Goal: Information Seeking & Learning: Learn about a topic

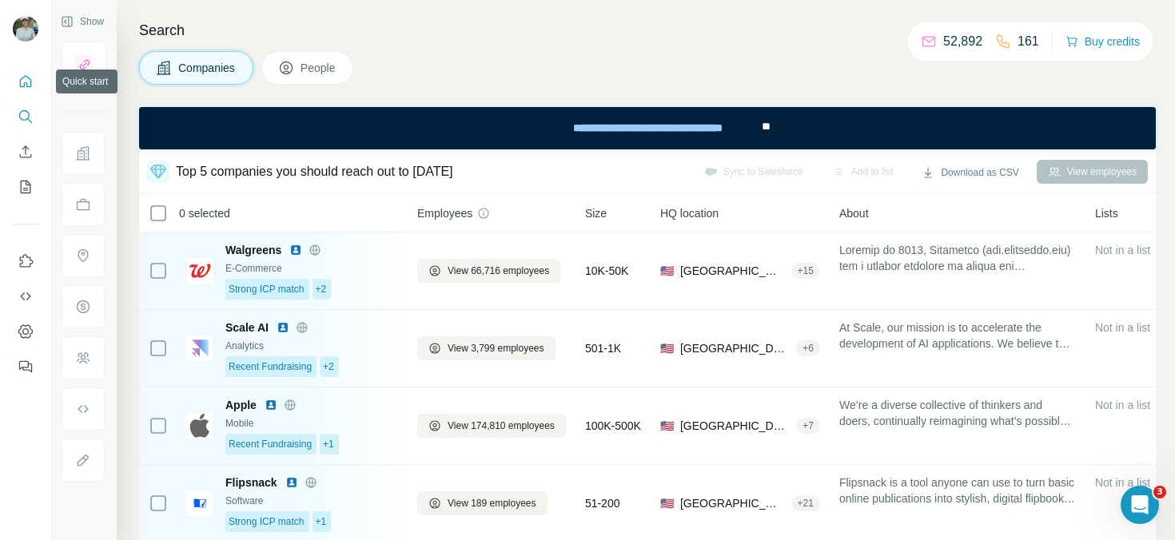
click at [26, 81] on icon "Quick start" at bounding box center [26, 82] width 16 height 16
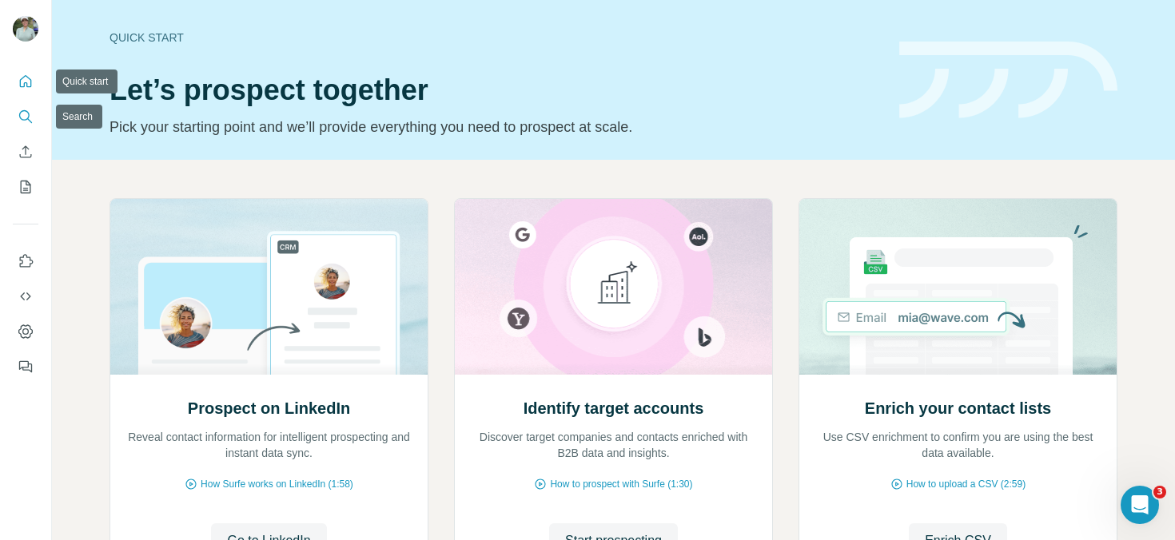
click at [24, 126] on button "Search" at bounding box center [26, 116] width 26 height 29
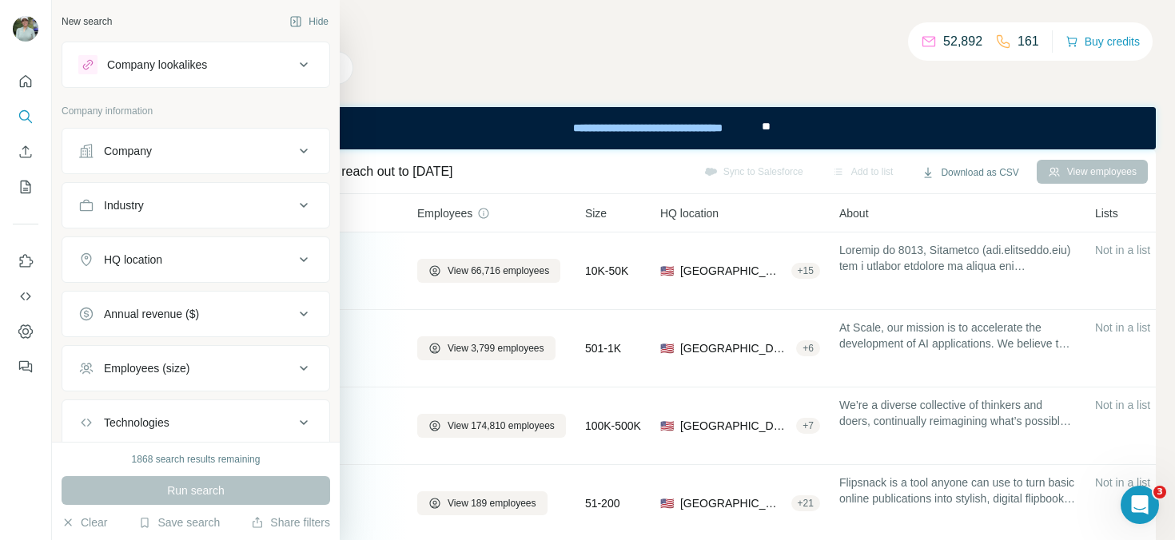
click at [232, 155] on div "Company" at bounding box center [186, 151] width 216 height 16
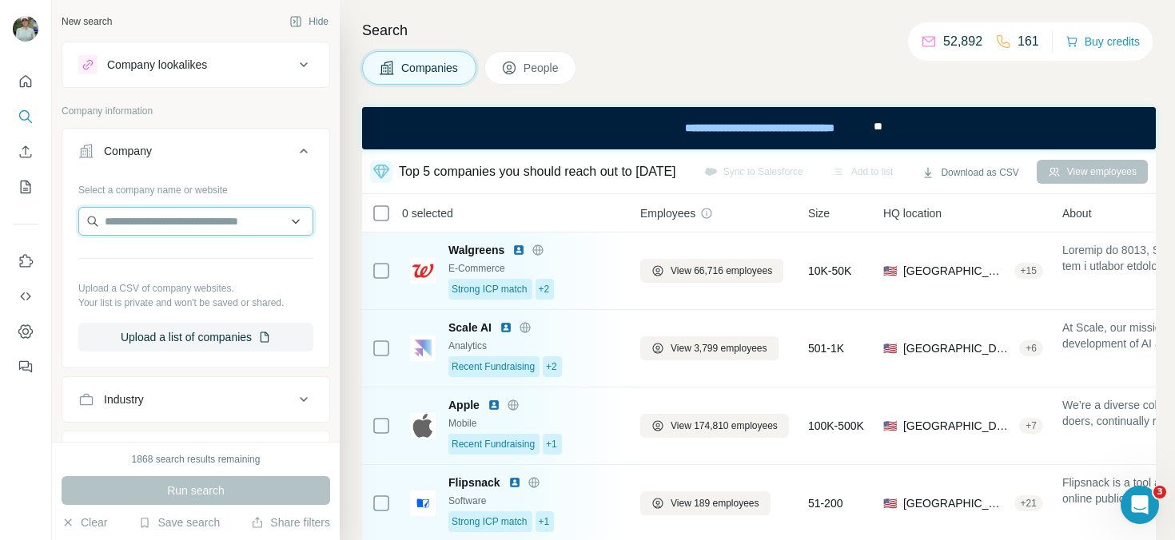
click at [232, 227] on input "text" at bounding box center [195, 221] width 235 height 29
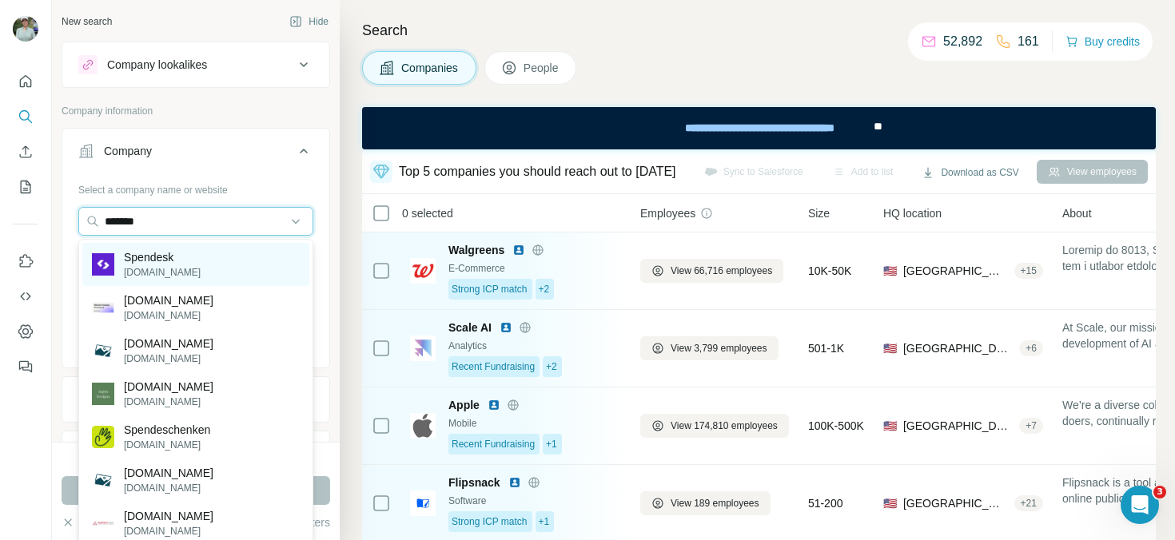
type input "*******"
click at [189, 271] on div "Spendesk spendesk.com" at bounding box center [195, 264] width 227 height 43
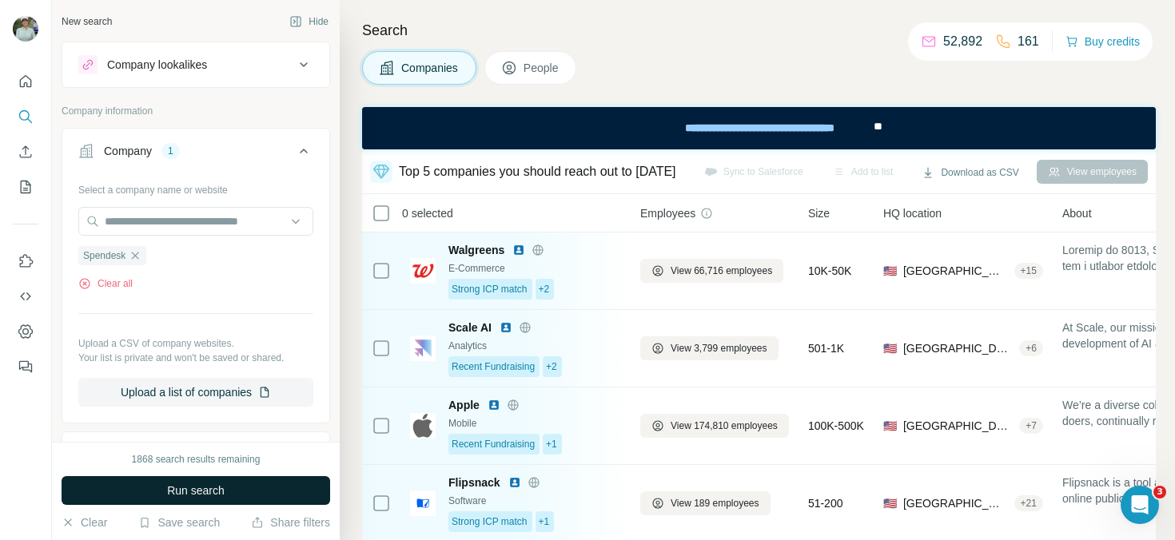
click at [208, 498] on span "Run search" at bounding box center [196, 491] width 58 height 16
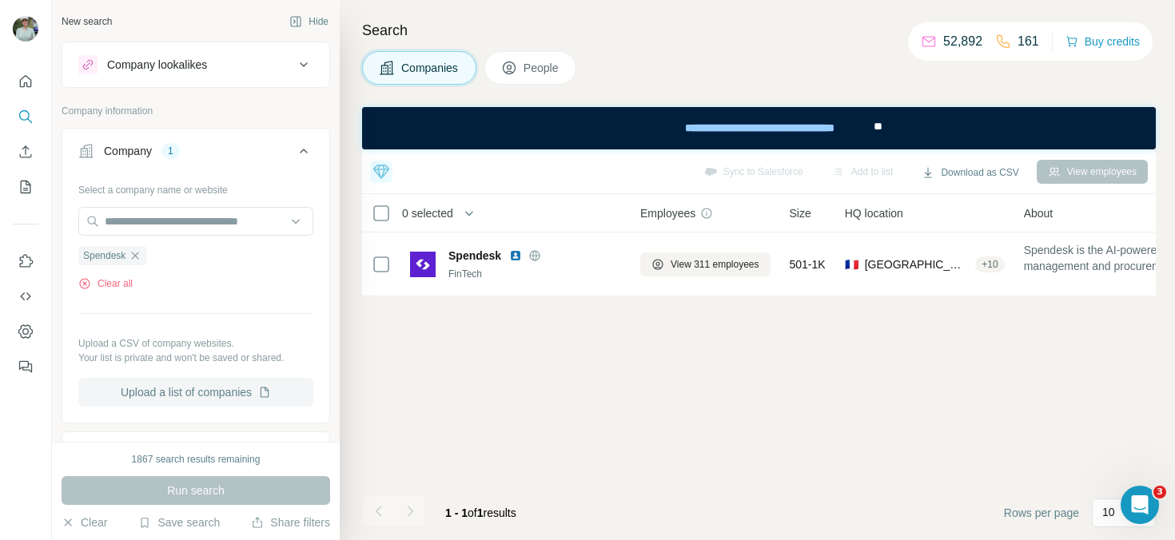
click at [223, 392] on button "Upload a list of companies" at bounding box center [195, 392] width 235 height 29
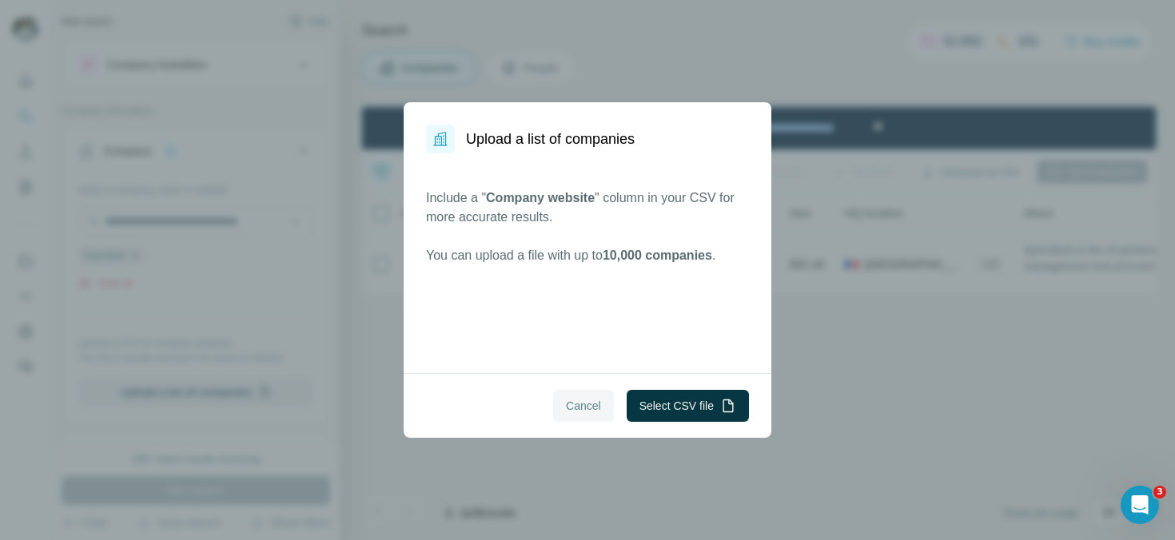
click at [592, 408] on span "Cancel" at bounding box center [583, 406] width 35 height 16
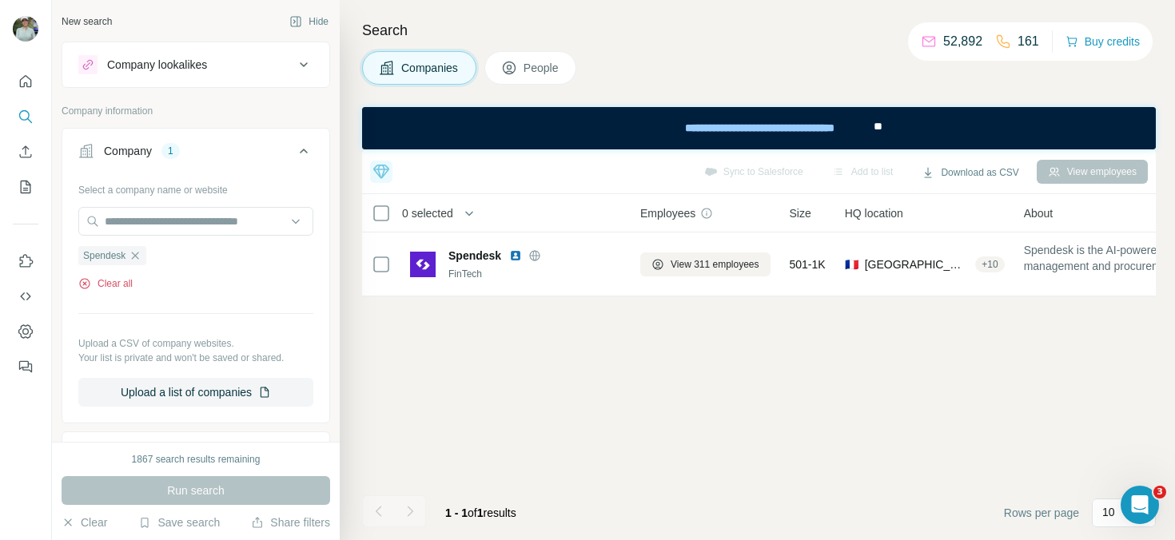
click at [122, 288] on button "Clear all" at bounding box center [105, 284] width 54 height 14
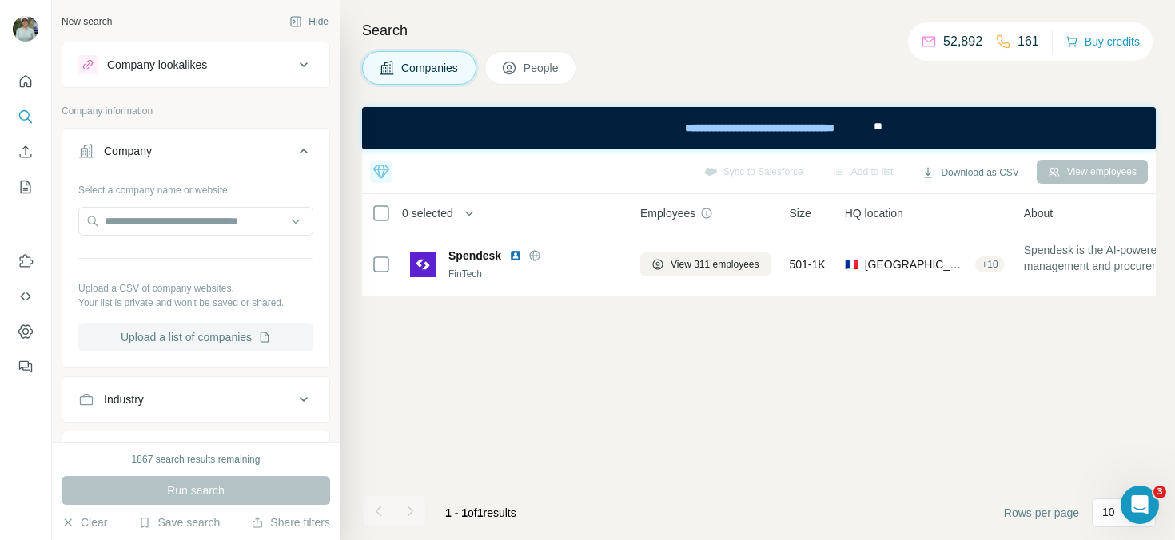
click at [203, 342] on button "Upload a list of companies" at bounding box center [195, 337] width 235 height 29
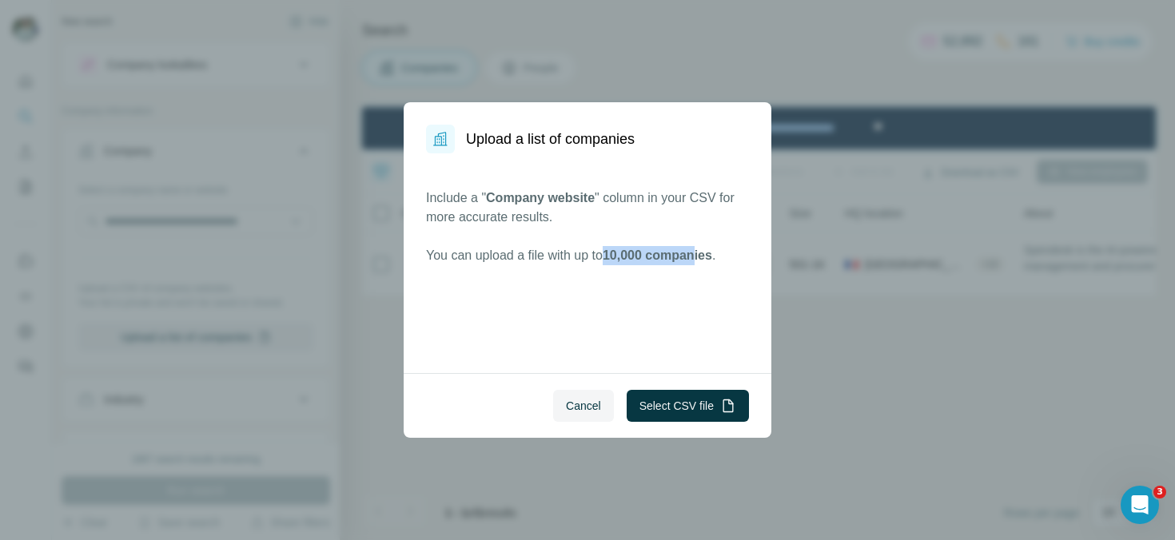
drag, startPoint x: 620, startPoint y: 251, endPoint x: 714, endPoint y: 249, distance: 94.3
click at [712, 249] on span "10,000 companies" at bounding box center [658, 256] width 110 height 14
click at [709, 397] on button "Select CSV file" at bounding box center [688, 406] width 122 height 32
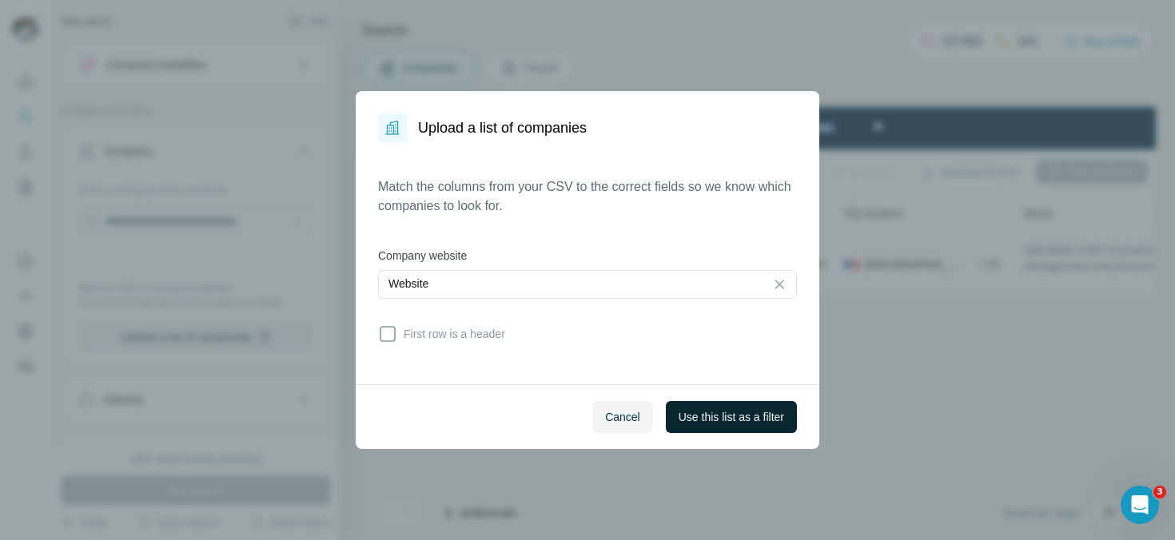
click at [744, 416] on span "Use this list as a filter" at bounding box center [732, 417] width 106 height 16
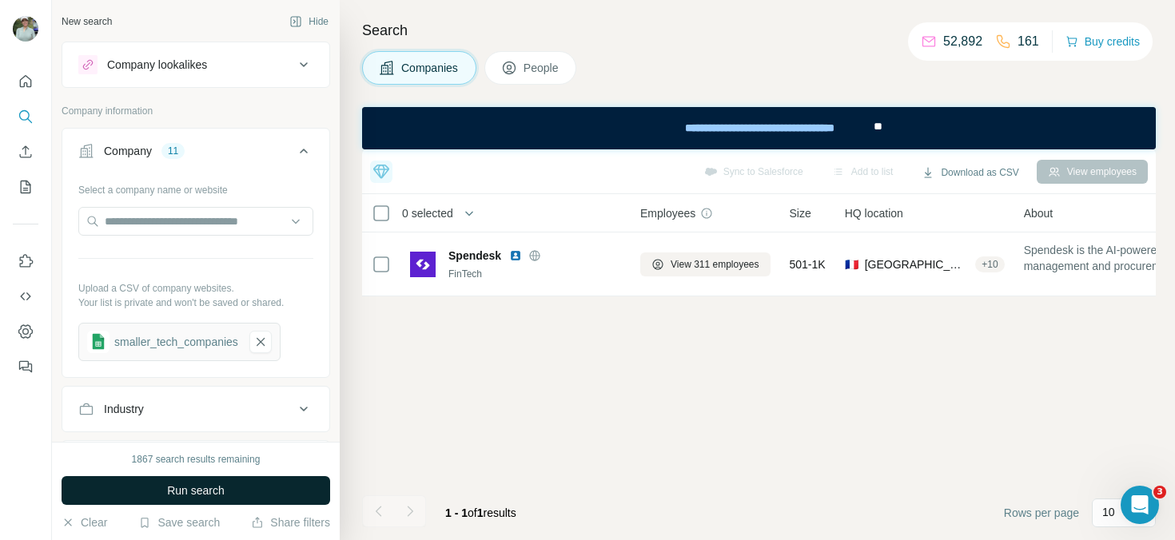
click at [178, 496] on span "Run search" at bounding box center [196, 491] width 58 height 16
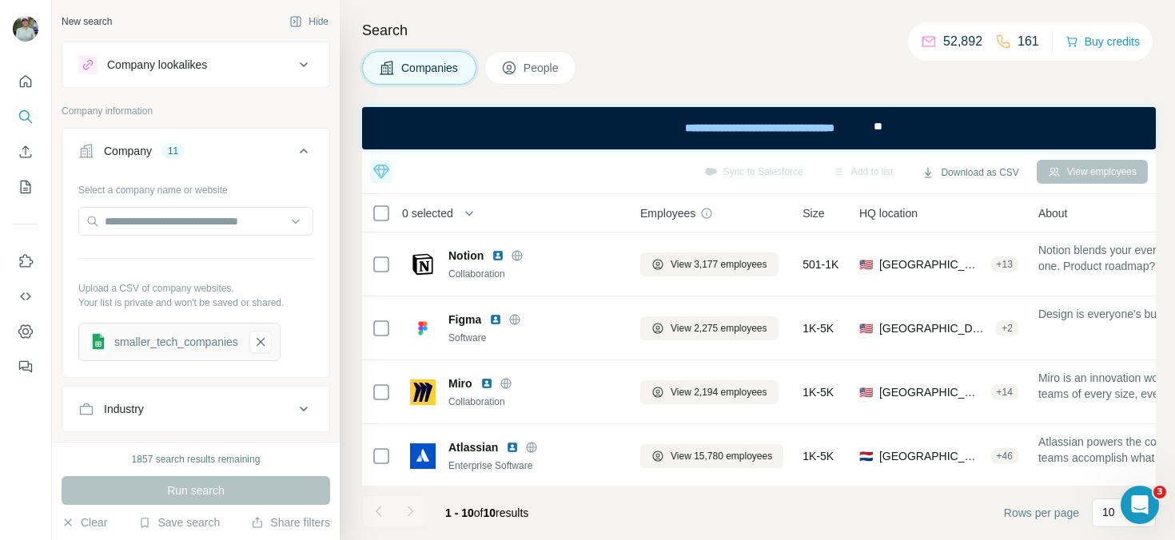
click at [510, 75] on icon at bounding box center [509, 68] width 16 height 16
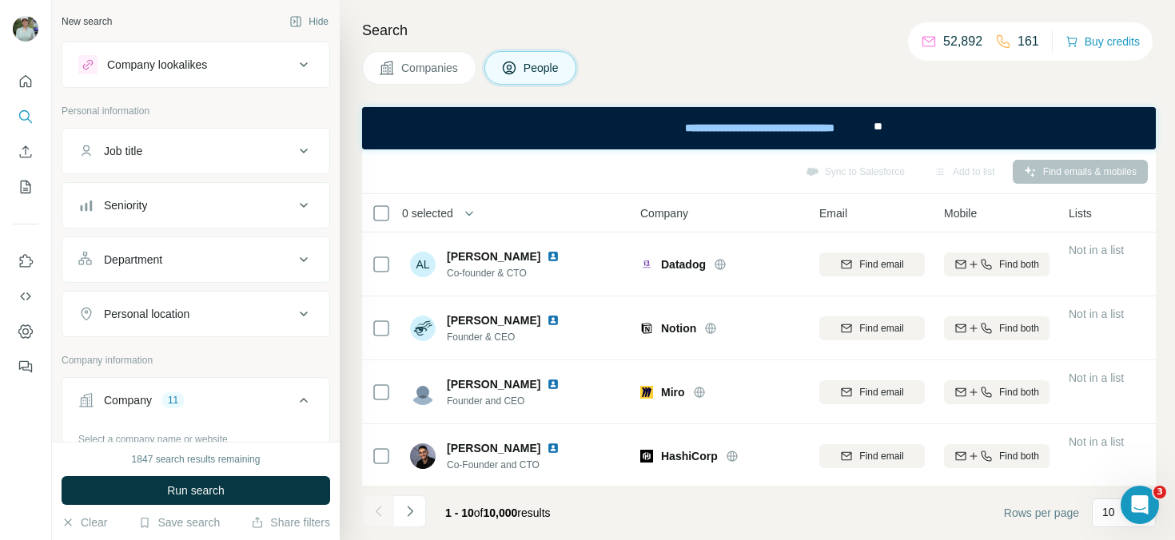
click at [191, 213] on div "Seniority" at bounding box center [186, 205] width 216 height 16
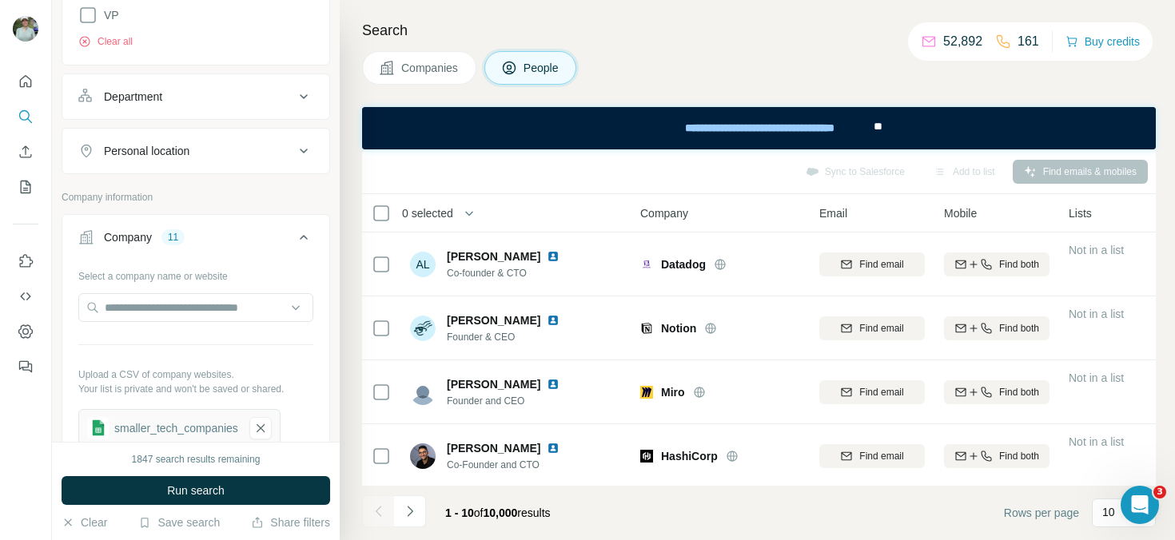
scroll to position [476, 0]
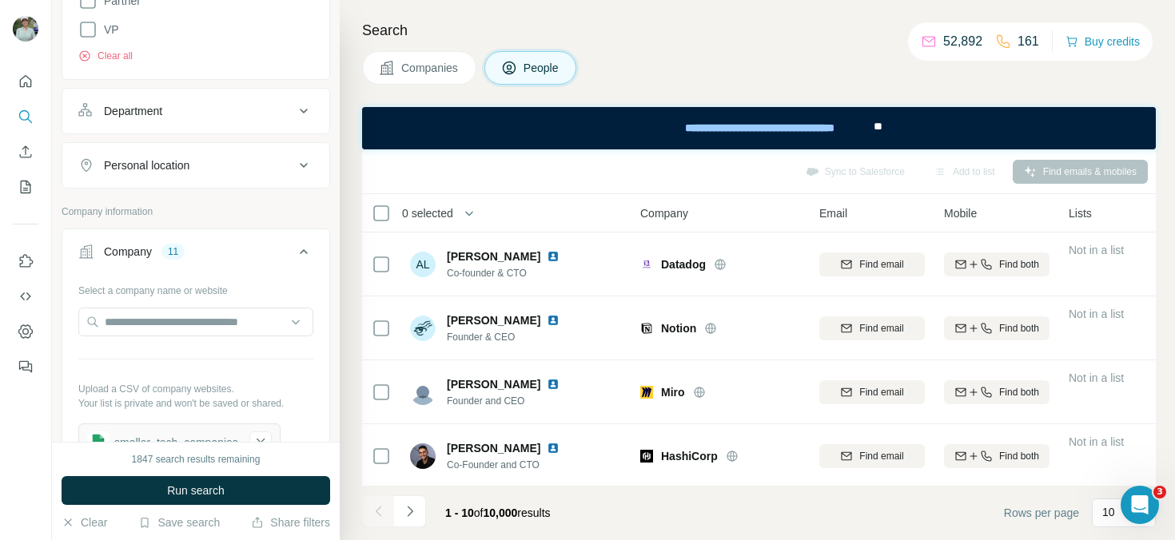
click at [304, 164] on icon at bounding box center [303, 165] width 19 height 19
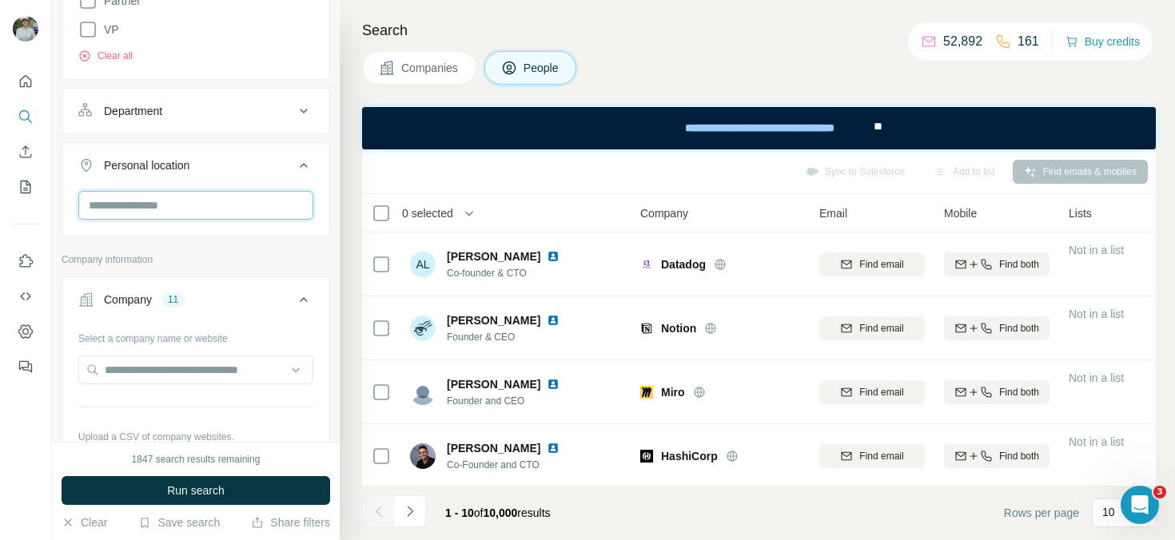
click at [221, 209] on input "text" at bounding box center [195, 205] width 235 height 29
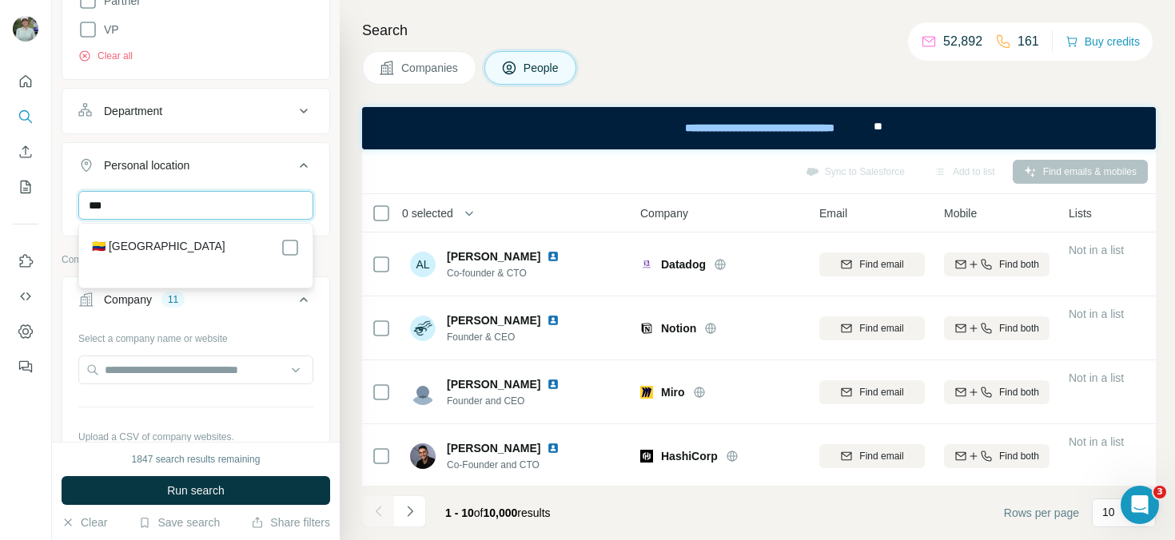
type input "***"
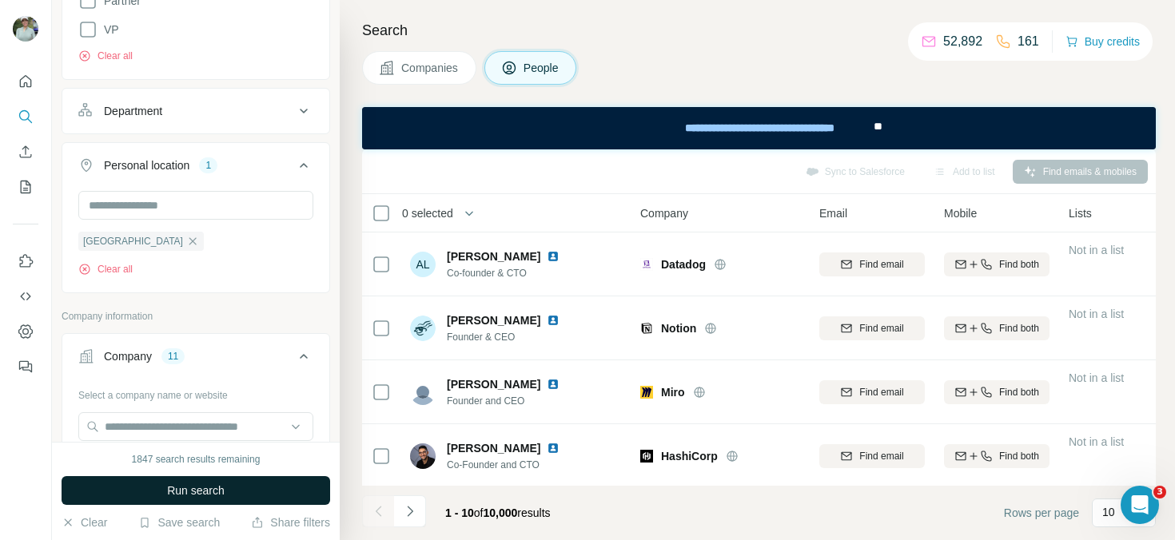
click at [236, 484] on button "Run search" at bounding box center [196, 490] width 269 height 29
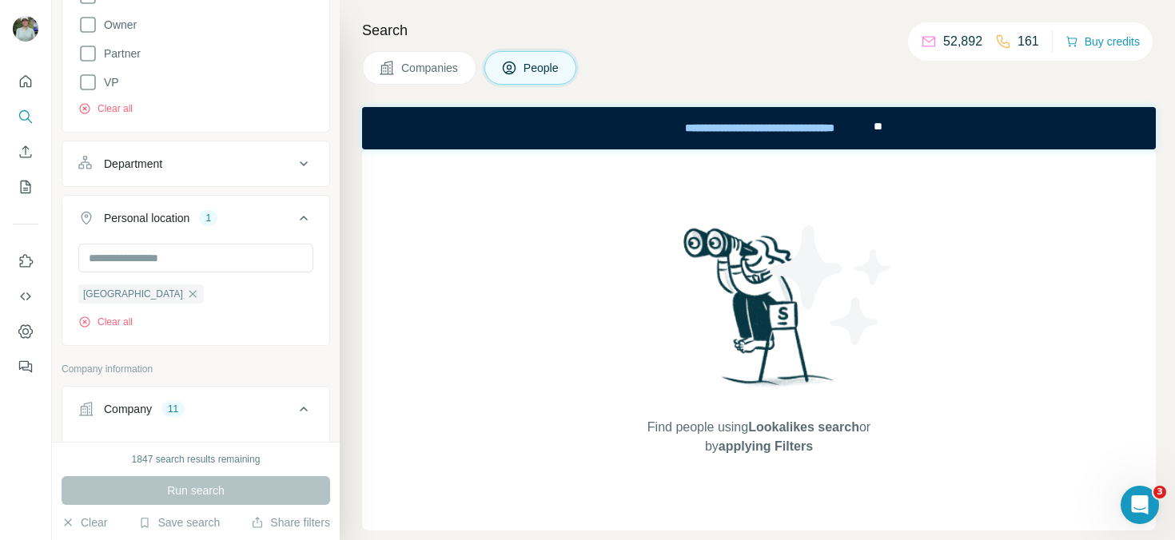
scroll to position [418, 0]
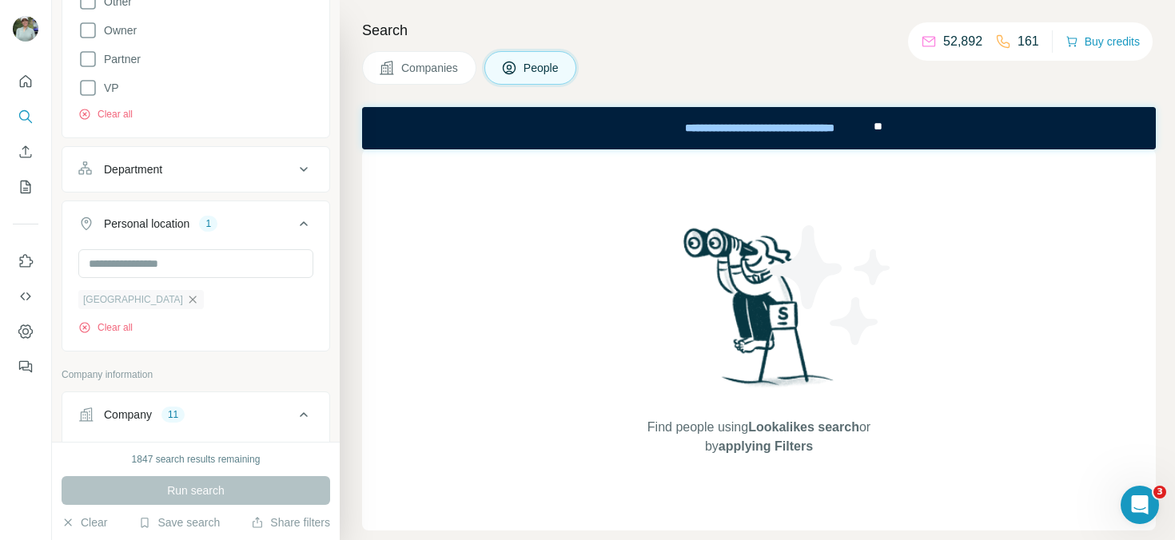
click at [186, 300] on icon "button" at bounding box center [192, 299] width 13 height 13
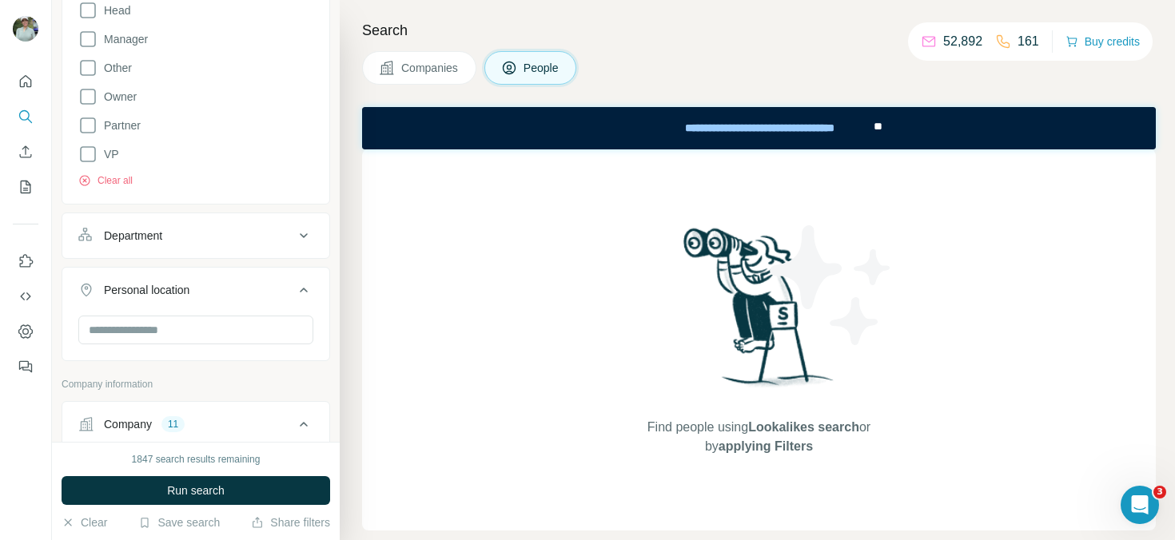
scroll to position [333, 0]
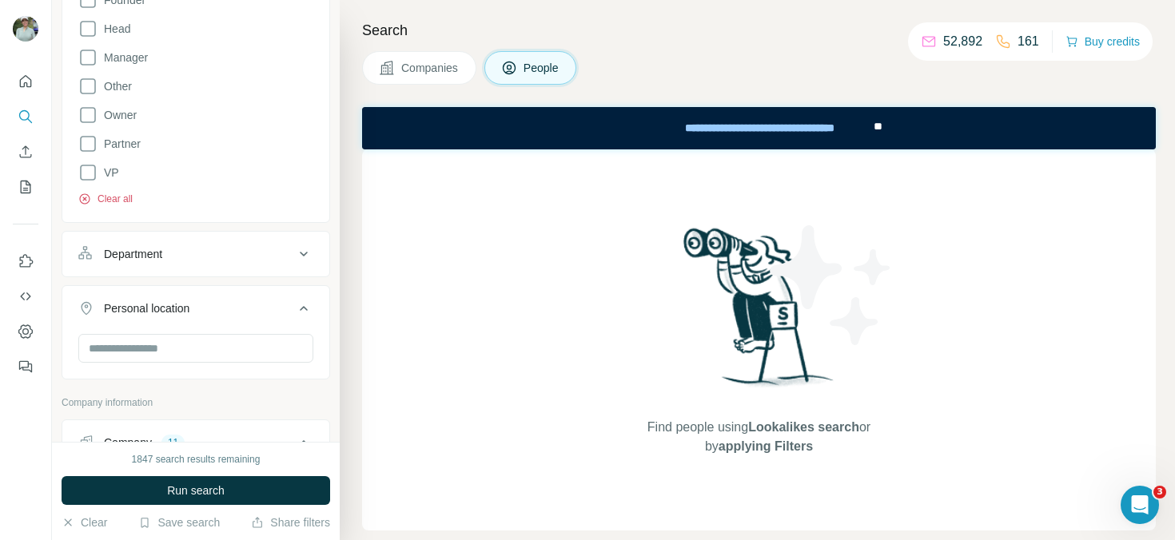
click at [122, 195] on button "Clear all" at bounding box center [105, 199] width 54 height 14
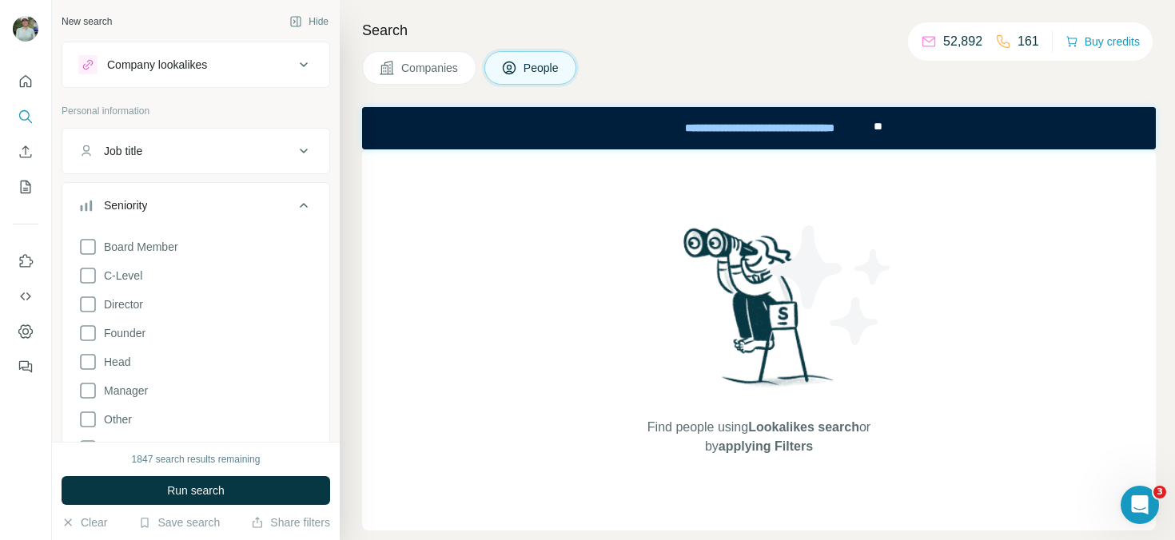
click at [440, 85] on div "Search Companies People Find people using Lookalikes search or by applying Filt…" at bounding box center [757, 270] width 835 height 540
click at [432, 70] on span "Companies" at bounding box center [430, 68] width 58 height 16
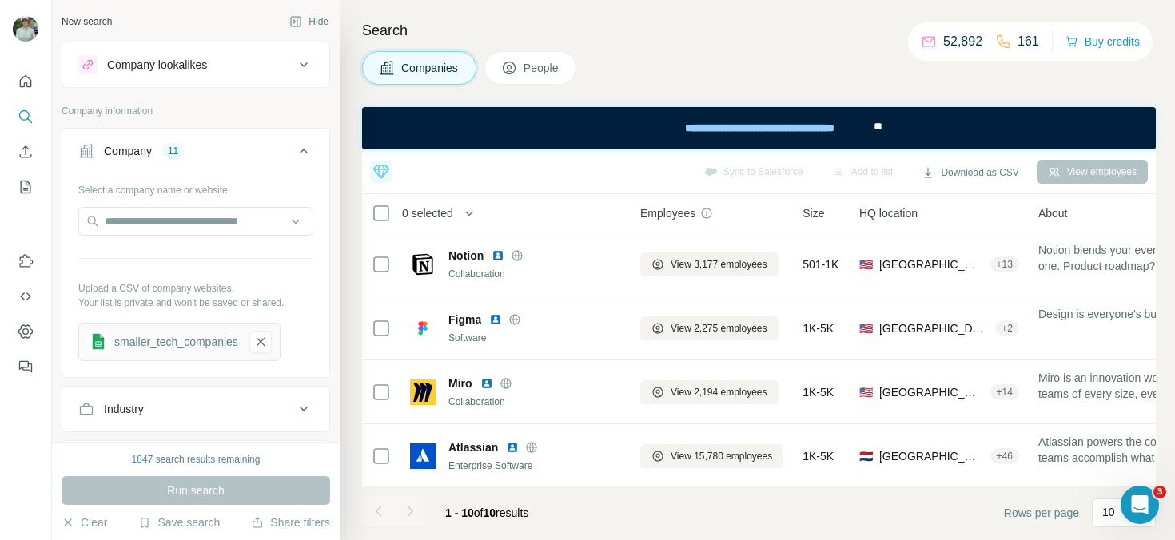
click at [26, 184] on icon "My lists" at bounding box center [27, 186] width 8 height 10
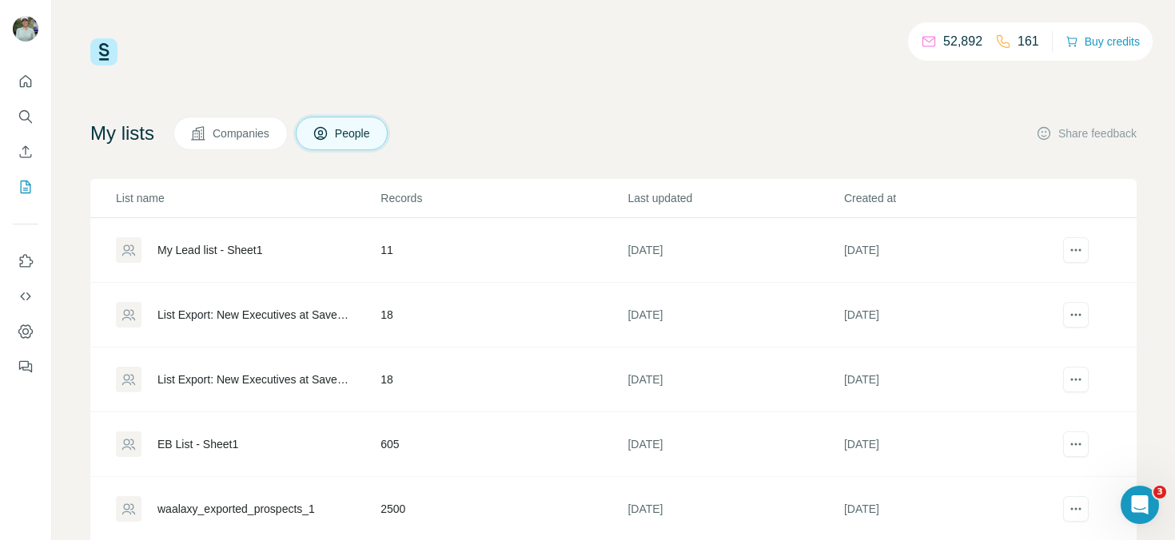
click at [212, 443] on div "EB List - Sheet1" at bounding box center [197, 444] width 81 height 16
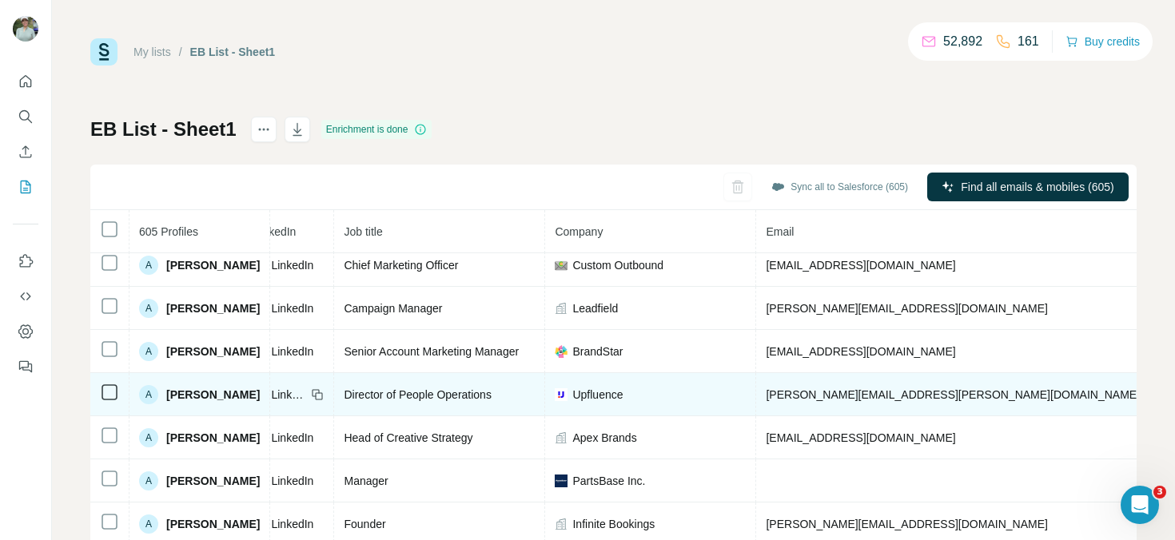
scroll to position [483, 125]
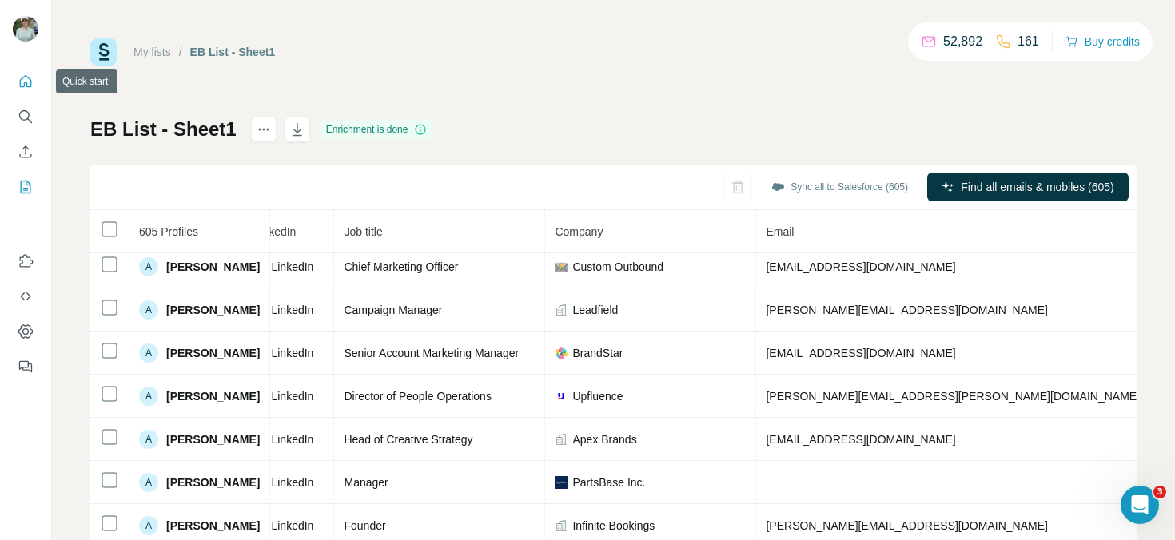
click at [23, 83] on icon "Quick start" at bounding box center [26, 82] width 16 height 16
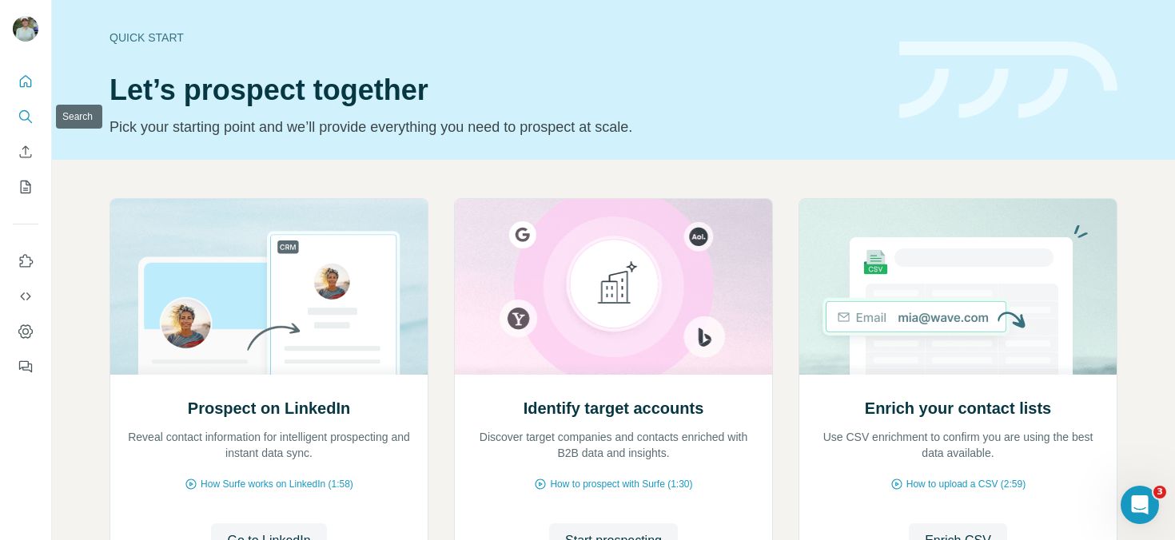
click at [26, 122] on icon "Search" at bounding box center [26, 117] width 16 height 16
